Goal: Task Accomplishment & Management: Use online tool/utility

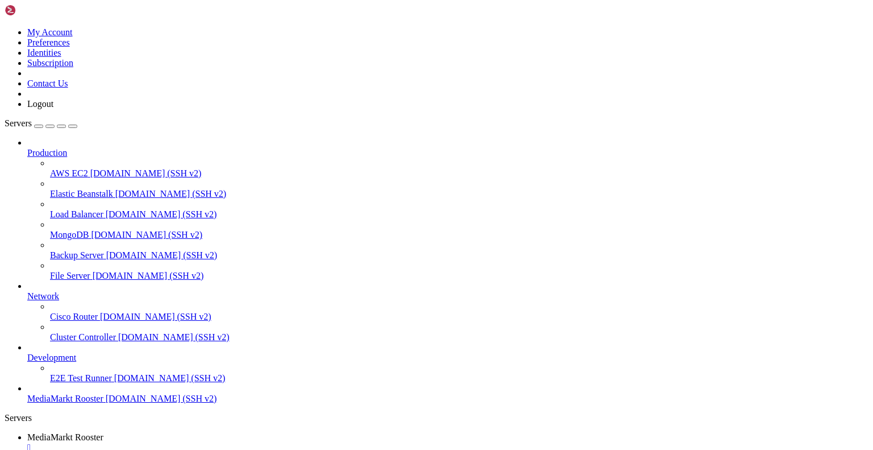
scroll to position [666, 0]
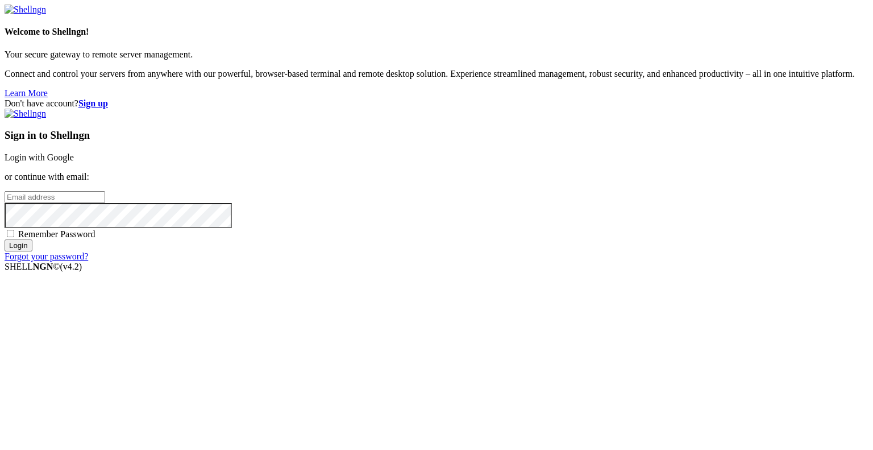
click at [501, 180] on div "Sign in to Shellngn Login with Google or continue with email: Remember Password…" at bounding box center [437, 185] width 864 height 153
click at [74, 162] on link "Login with Google" at bounding box center [39, 157] width 69 height 10
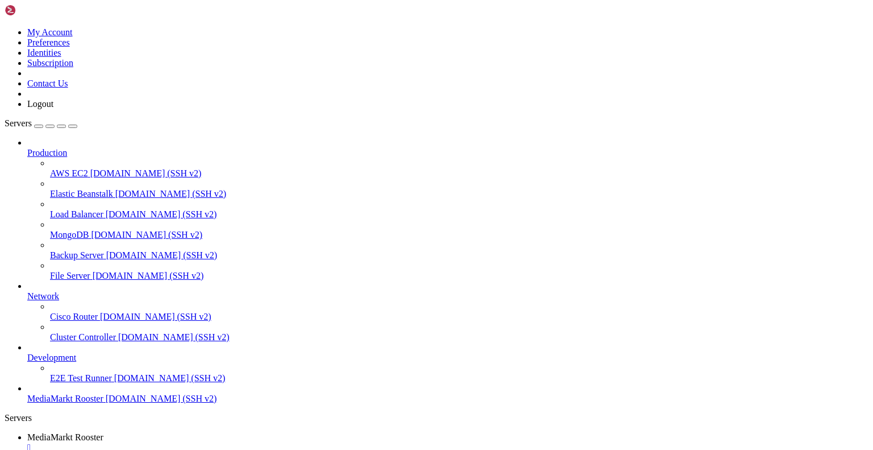
scroll to position [666, 0]
click at [55, 403] on span "MediaMarkt Rooster" at bounding box center [65, 398] width 76 height 10
click at [106, 403] on span "[DOMAIN_NAME] (SSH v2)" at bounding box center [161, 398] width 111 height 10
